Goal: Transaction & Acquisition: Download file/media

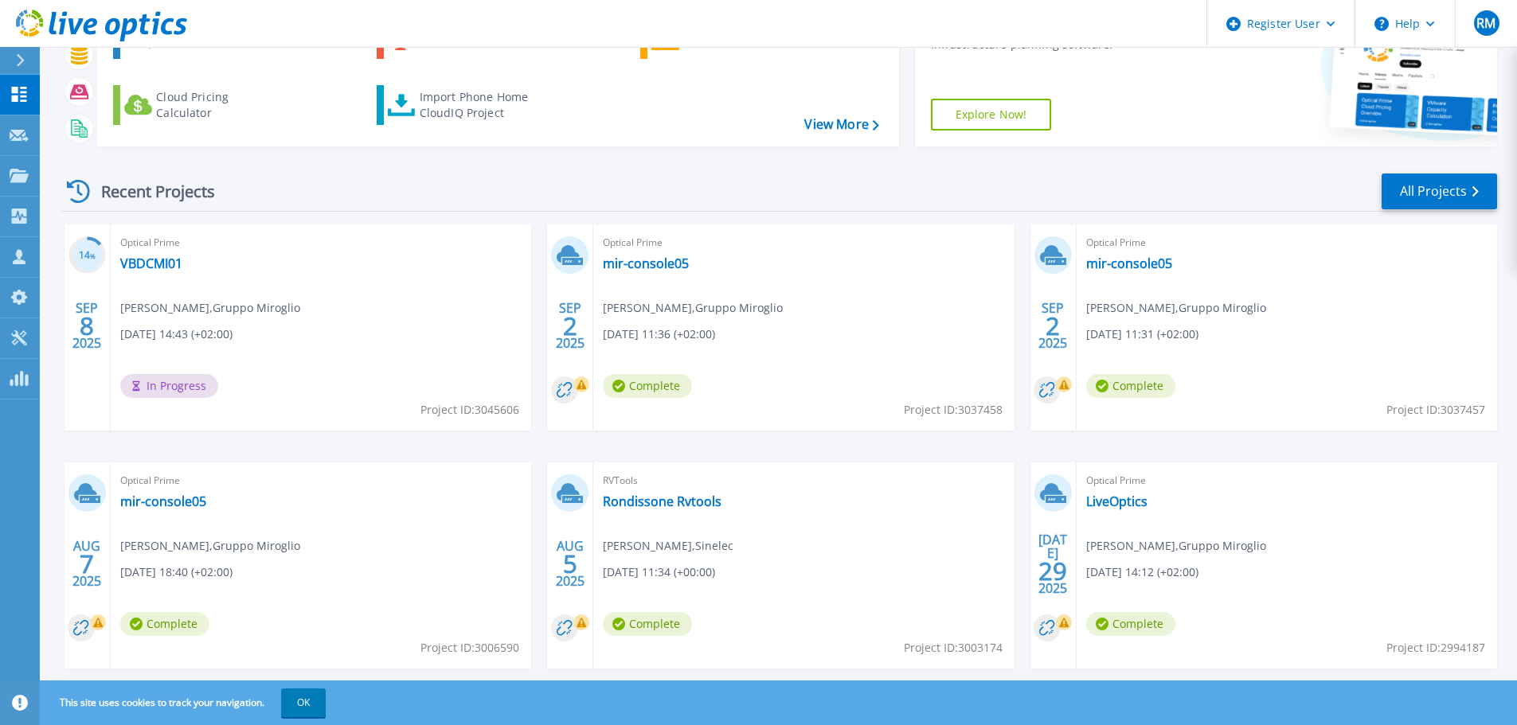
scroll to position [157, 0]
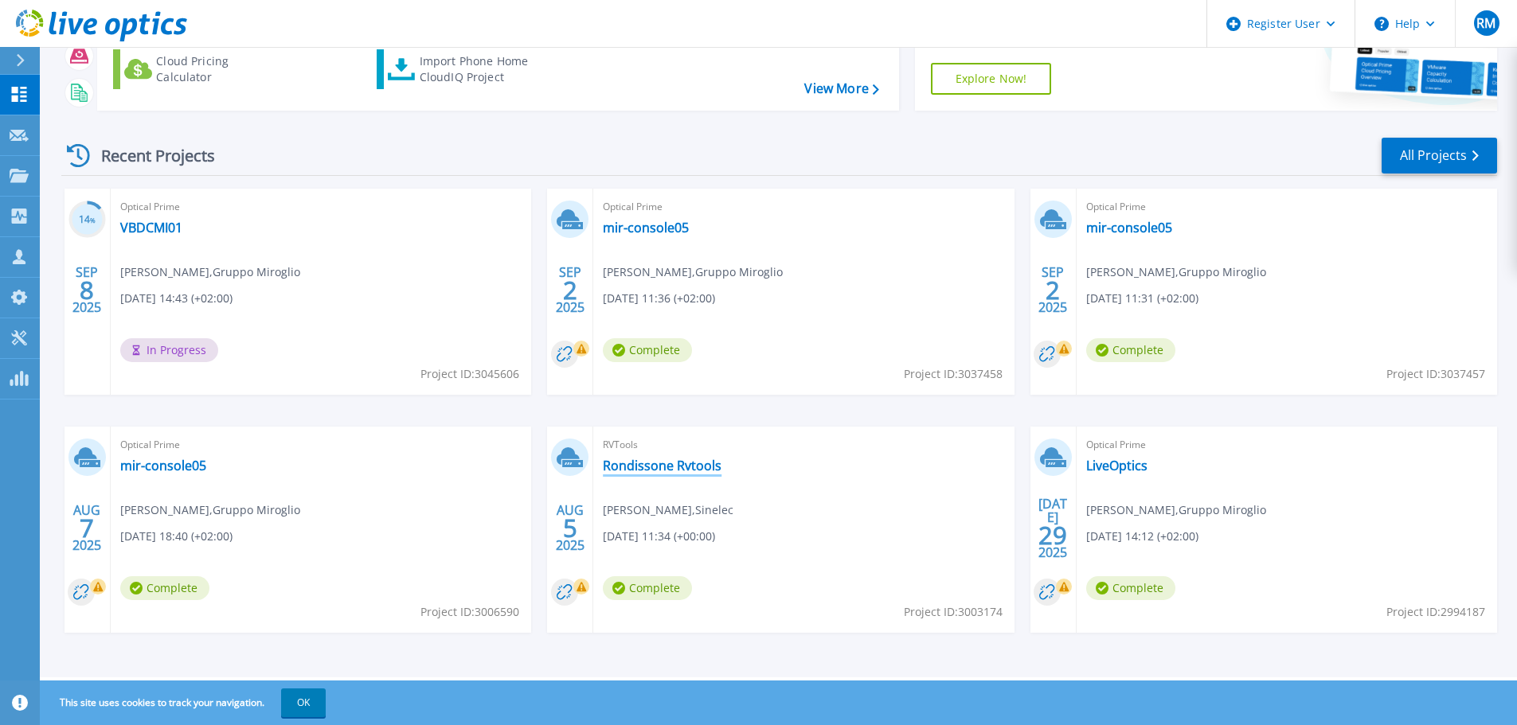
click at [629, 463] on link "Rondissone Rvtools" at bounding box center [662, 466] width 119 height 16
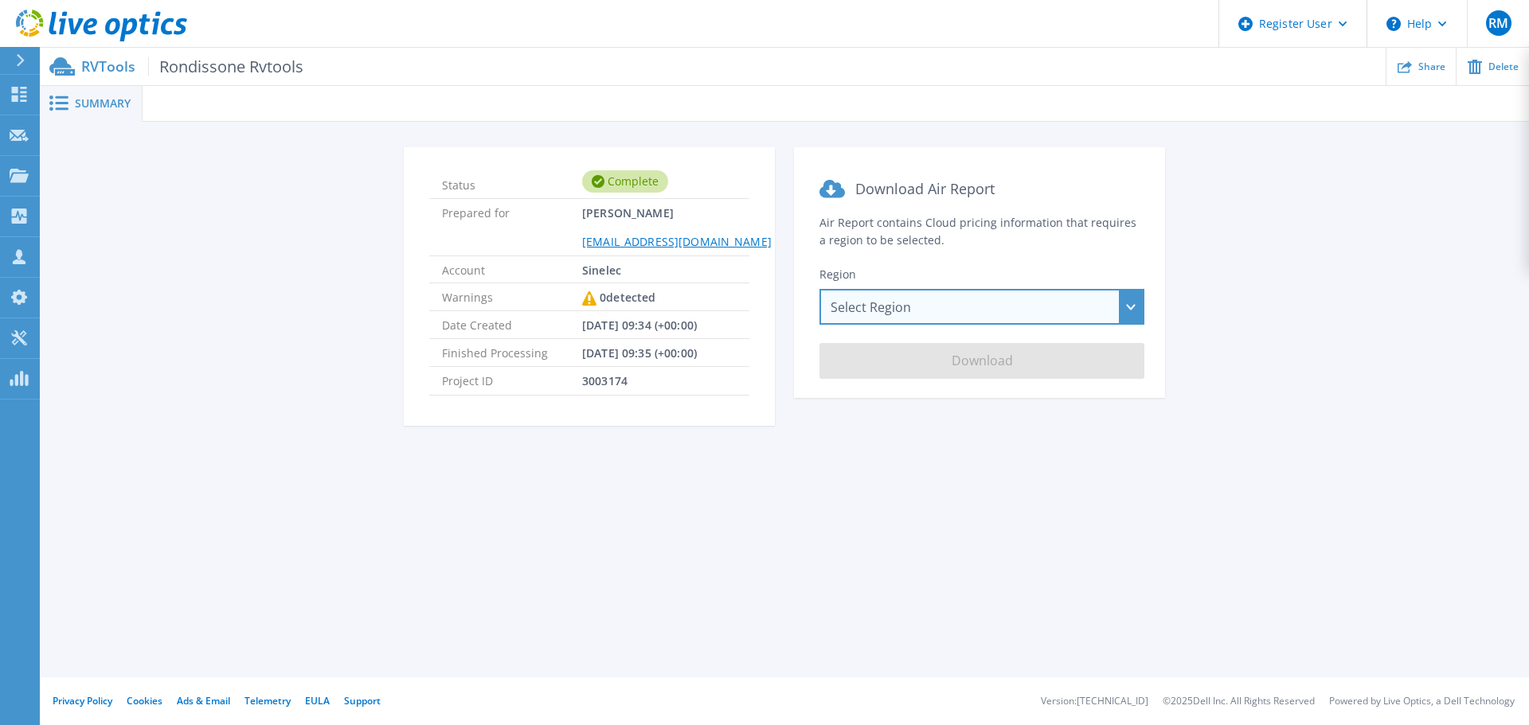
click at [978, 303] on div "Select Region [GEOGRAPHIC_DATA] ([GEOGRAPHIC_DATA]) [GEOGRAPHIC_DATA] ([GEOGRAP…" at bounding box center [981, 307] width 325 height 36
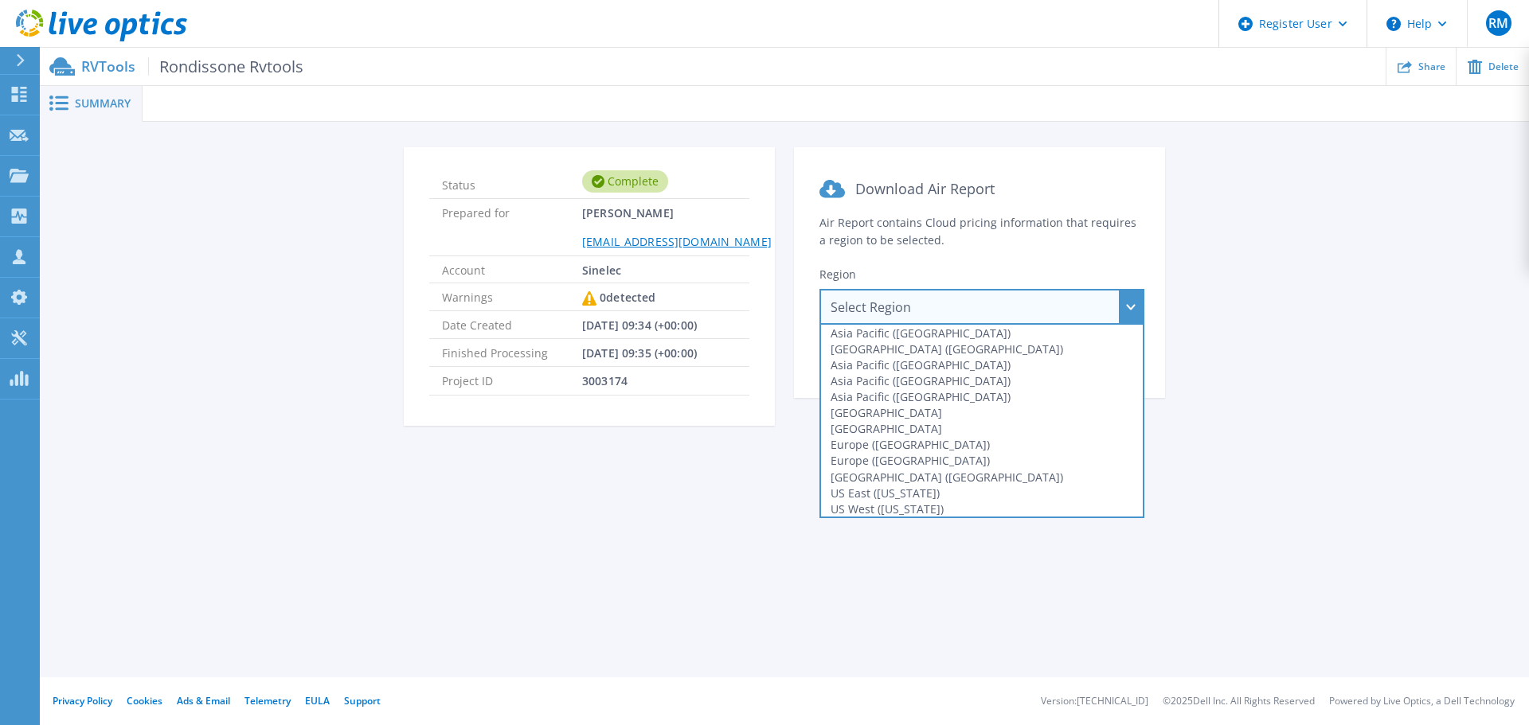
click at [718, 486] on div "Summary Status Complete Prepared for Alessandro Croci croci@sinelec.it Account …" at bounding box center [784, 339] width 1489 height 678
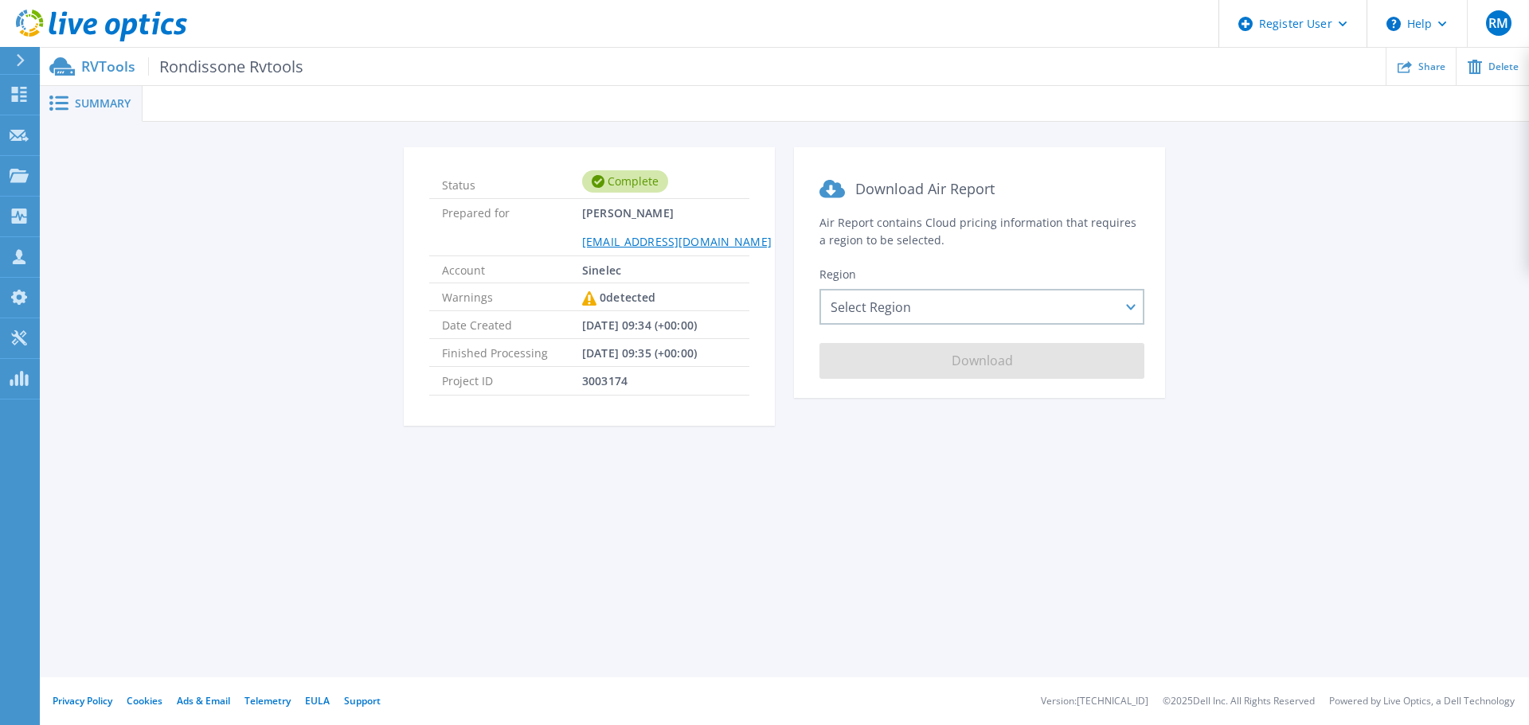
click at [95, 100] on span "Summary" at bounding box center [103, 103] width 56 height 11
click at [1127, 303] on div "Select Region Asia Pacific (Hong Kong) Asia Pacific (Mumbai) Asia Pacific (Seou…" at bounding box center [981, 307] width 325 height 36
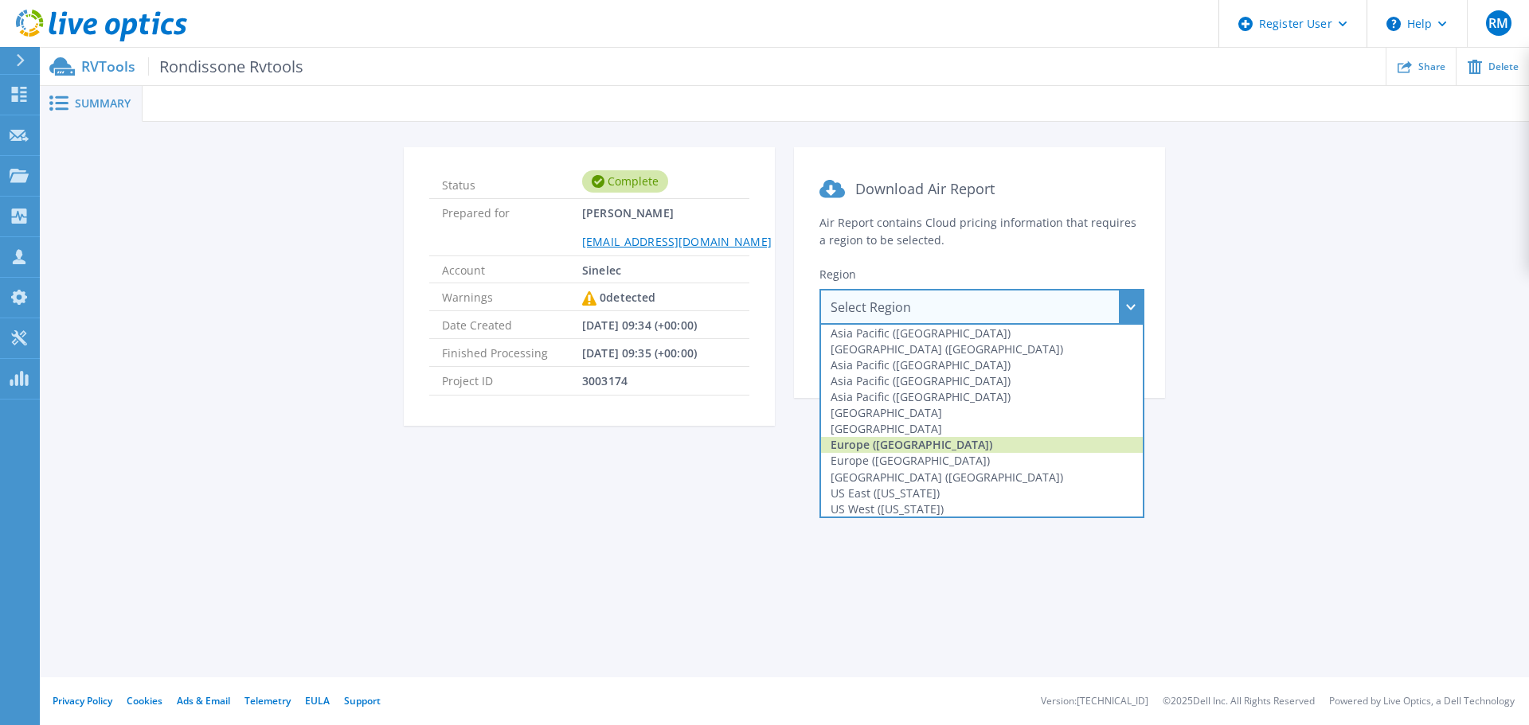
click at [942, 443] on div "Europe (Frankfurt)" at bounding box center [982, 445] width 322 height 16
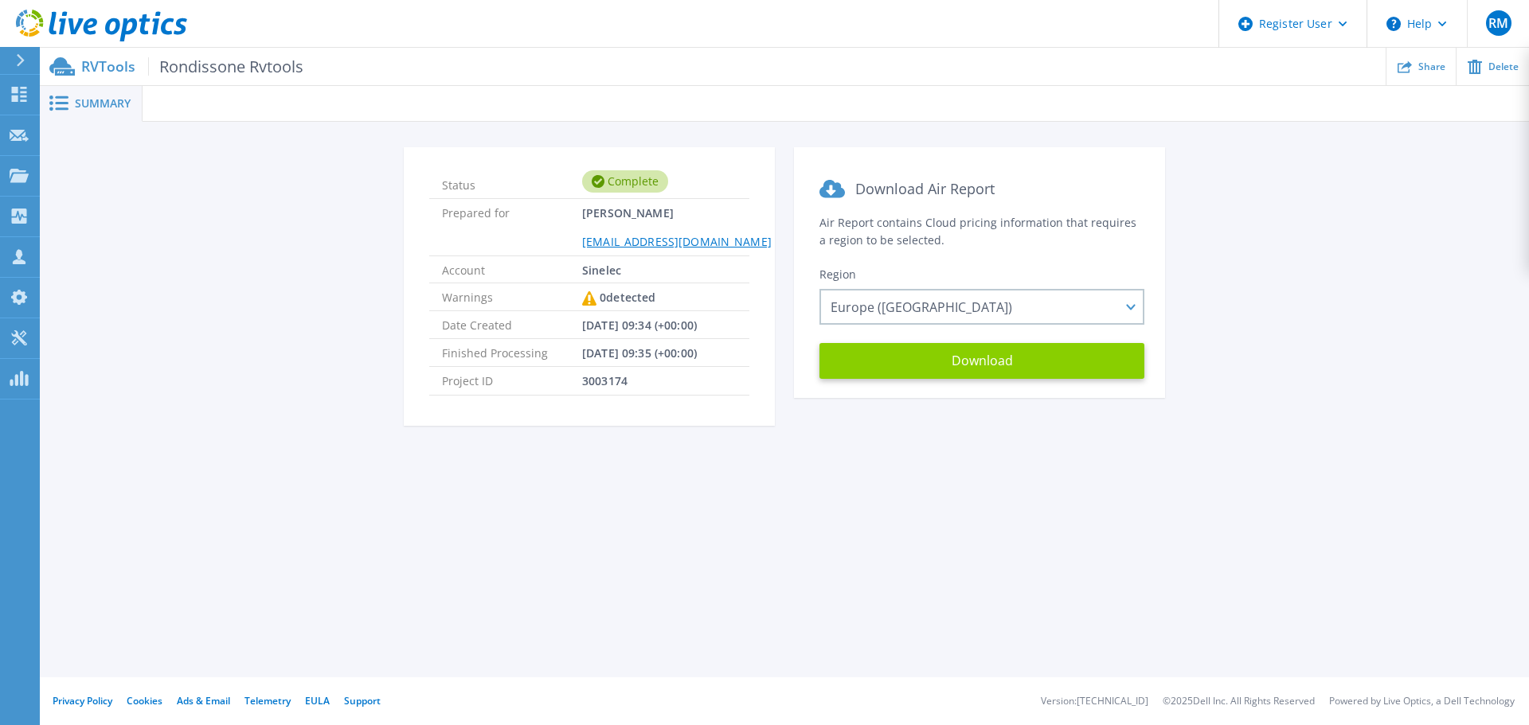
click at [1026, 358] on button "Download" at bounding box center [981, 361] width 325 height 36
